Goal: Information Seeking & Learning: Learn about a topic

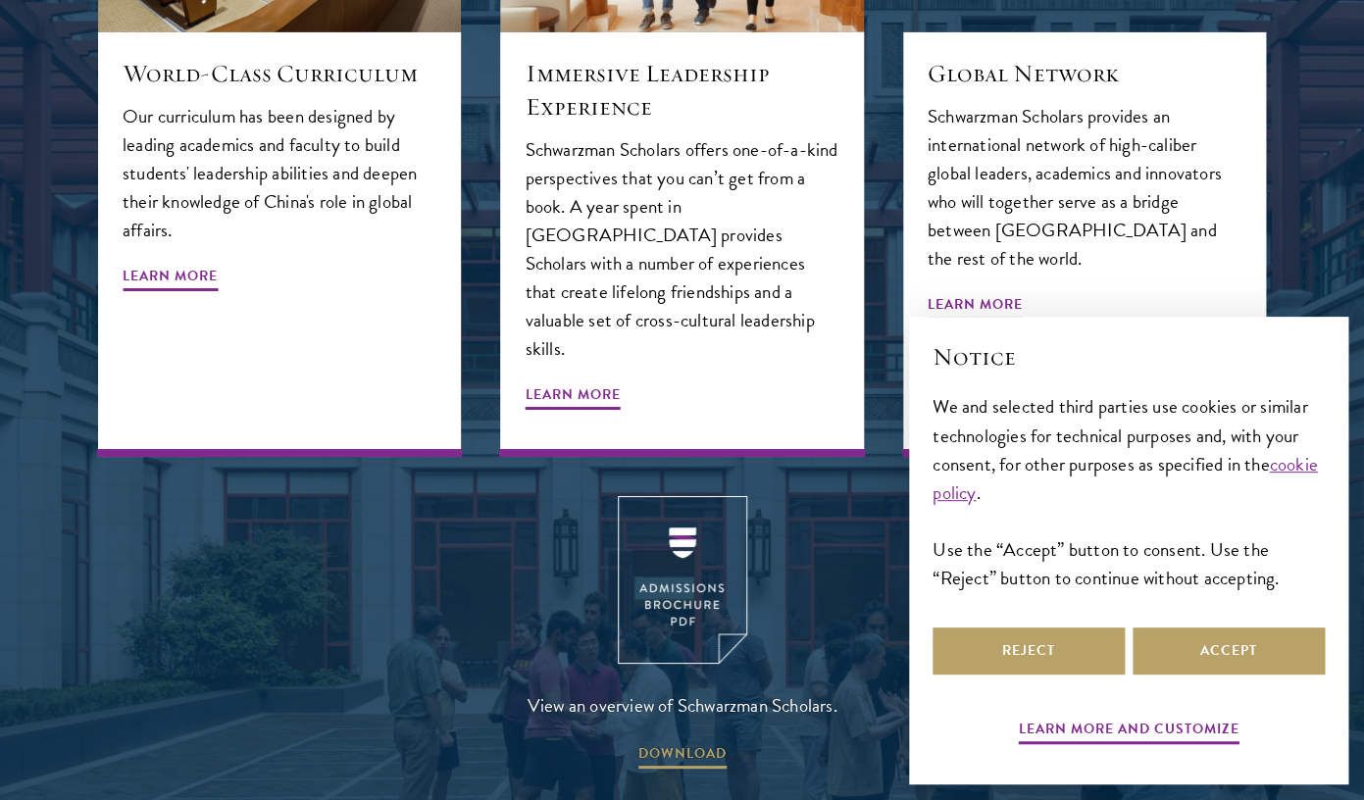
scroll to position [2483, 0]
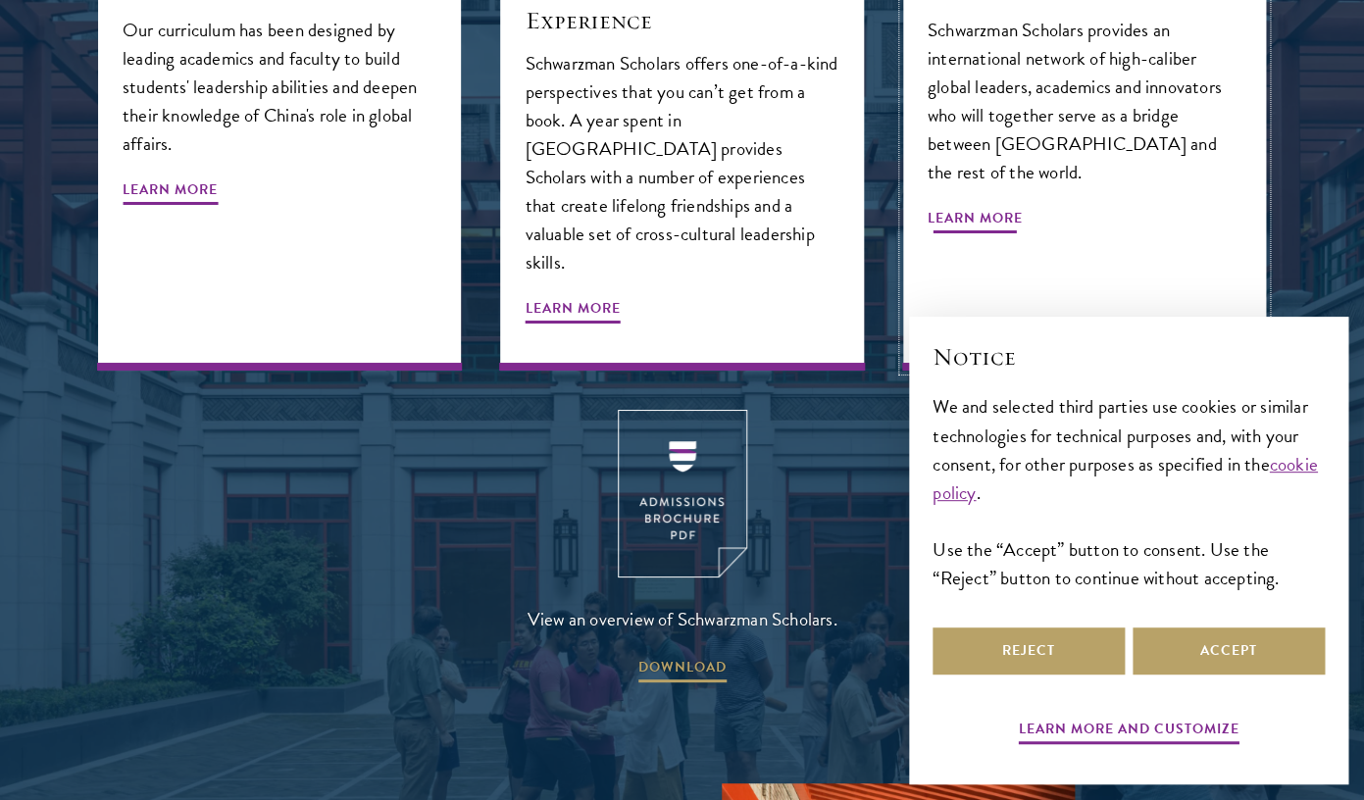
click at [938, 206] on span "Learn More" at bounding box center [975, 221] width 95 height 30
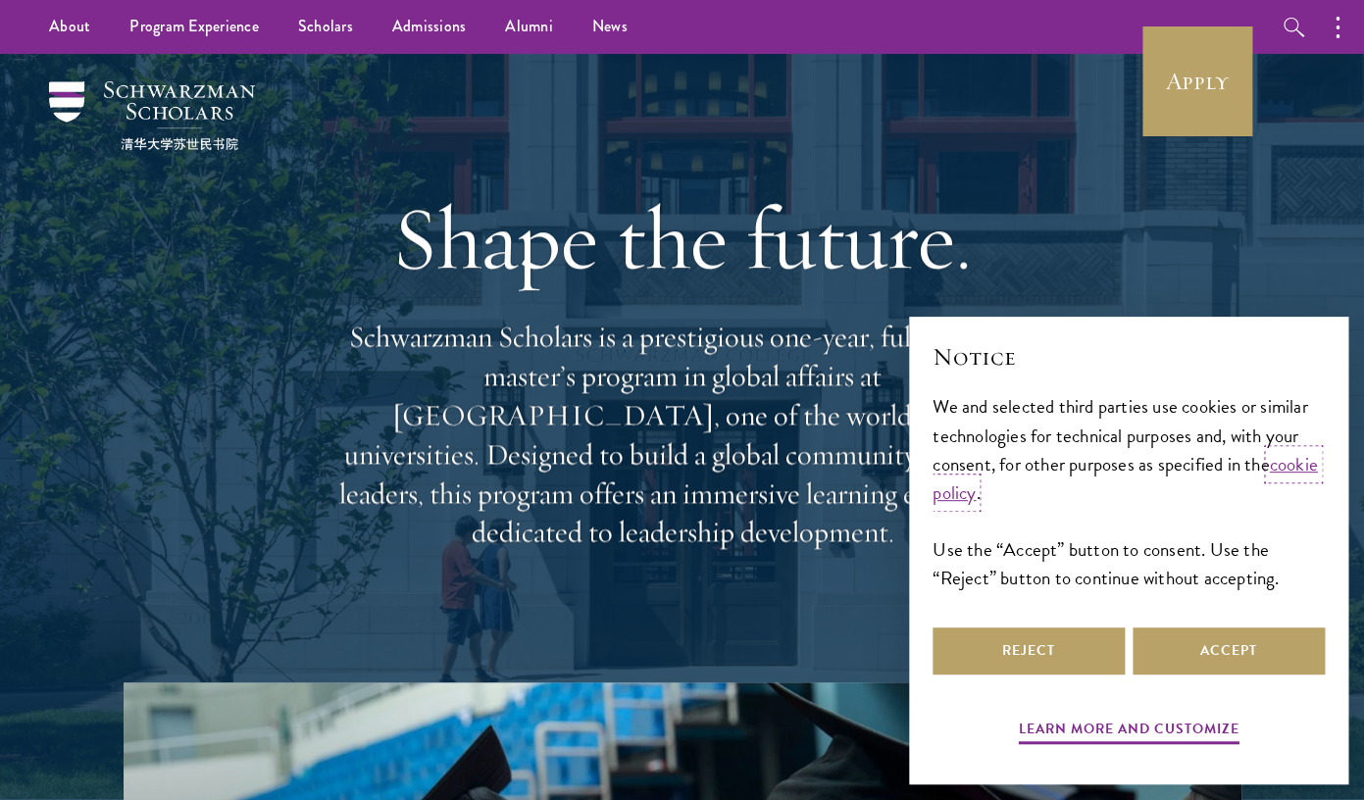
scroll to position [138, 0]
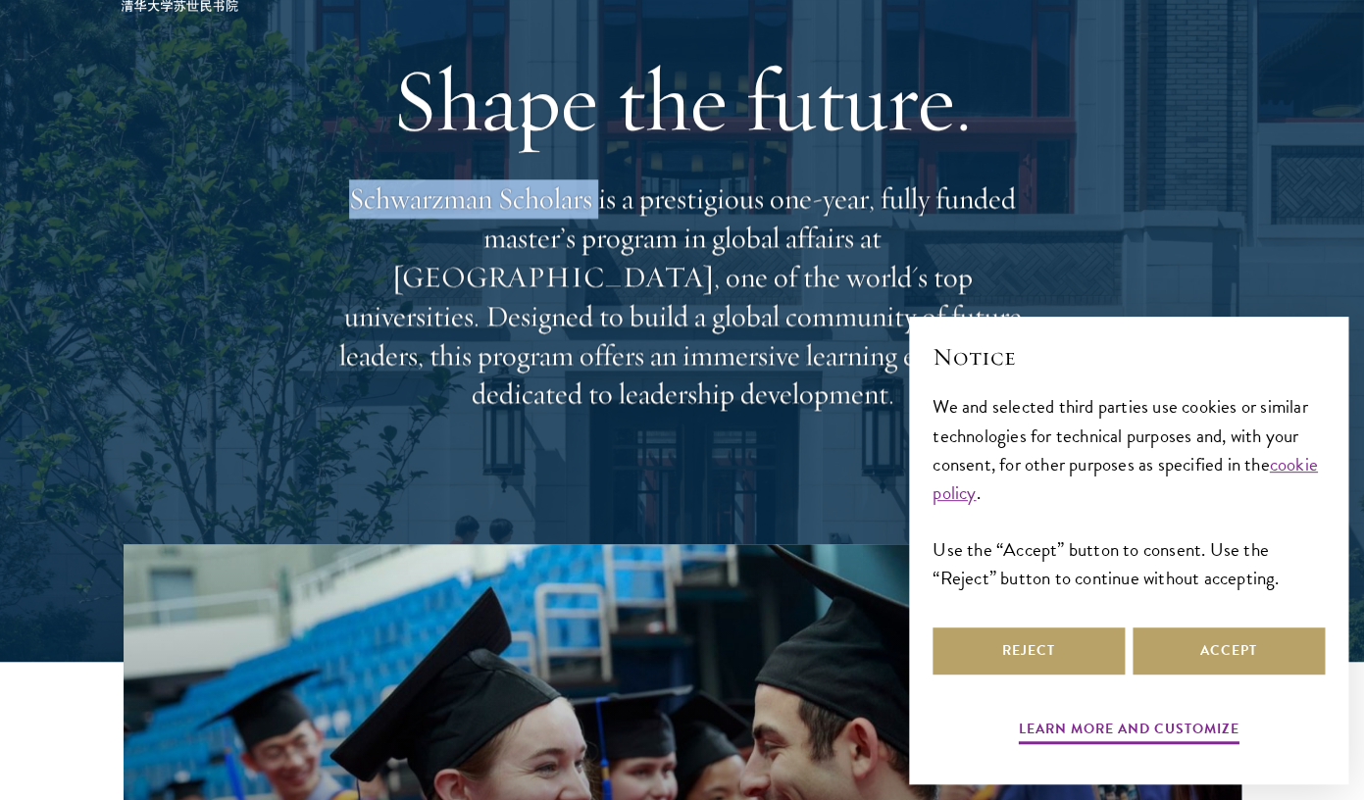
drag, startPoint x: 351, startPoint y: 228, endPoint x: 598, endPoint y: 227, distance: 247.1
click at [598, 227] on p "Schwarzman Scholars is a prestigious one-year, fully funded master’s program in…" at bounding box center [683, 296] width 706 height 234
copy p "Schwarzman Scholars"
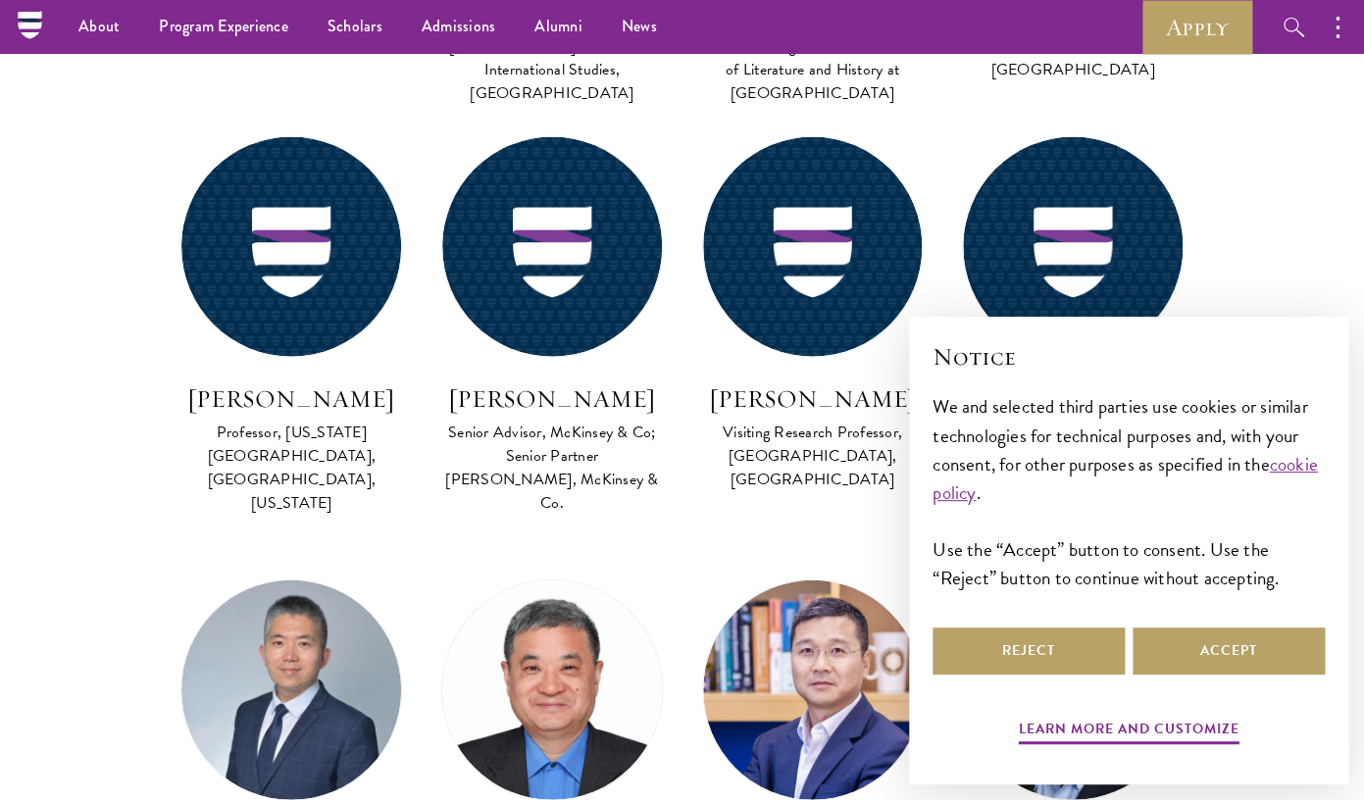
scroll to position [6311, 0]
